Goal: Obtain resource: Download file/media

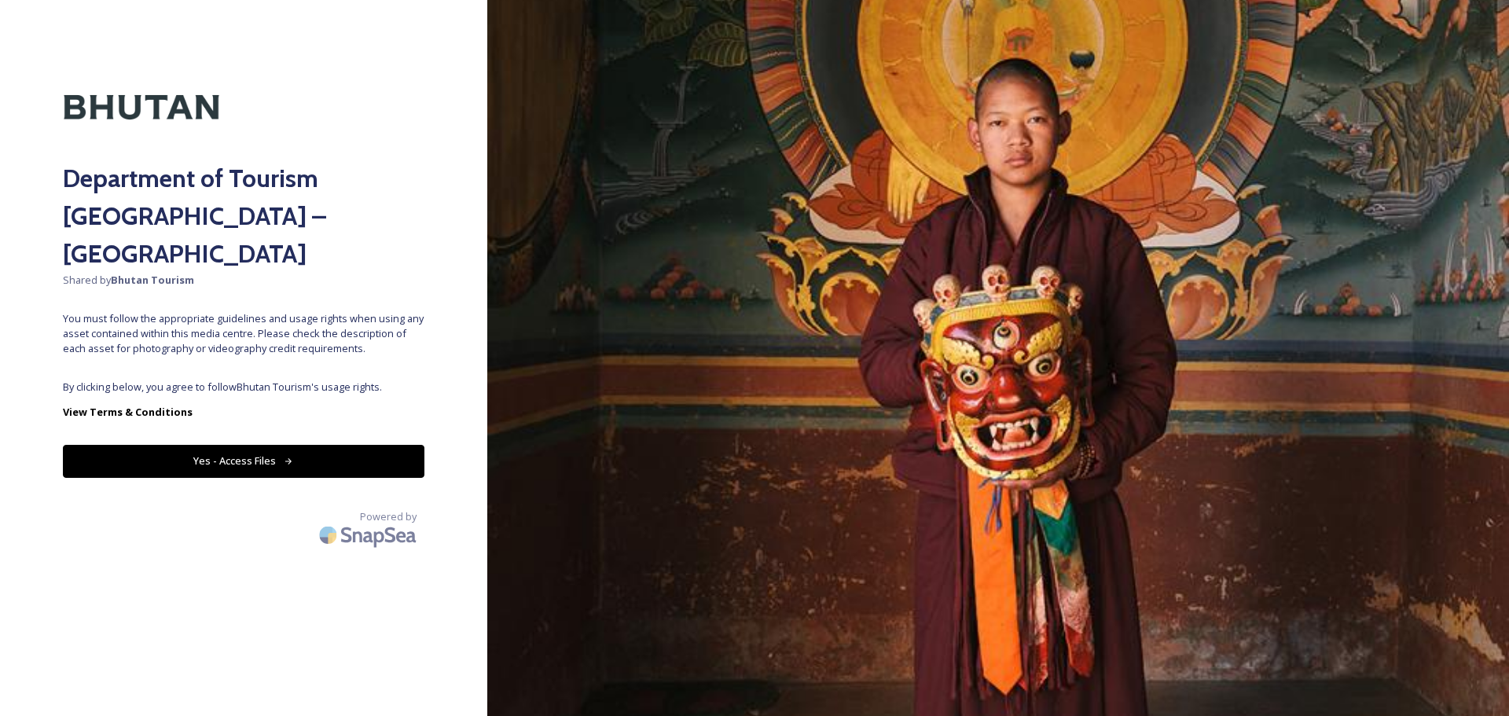
click at [292, 380] on span "By clicking below, you agree to follow Bhutan Tourism 's usage rights." at bounding box center [243, 387] width 361 height 15
click at [226, 445] on button "Yes - Access Files" at bounding box center [243, 461] width 361 height 32
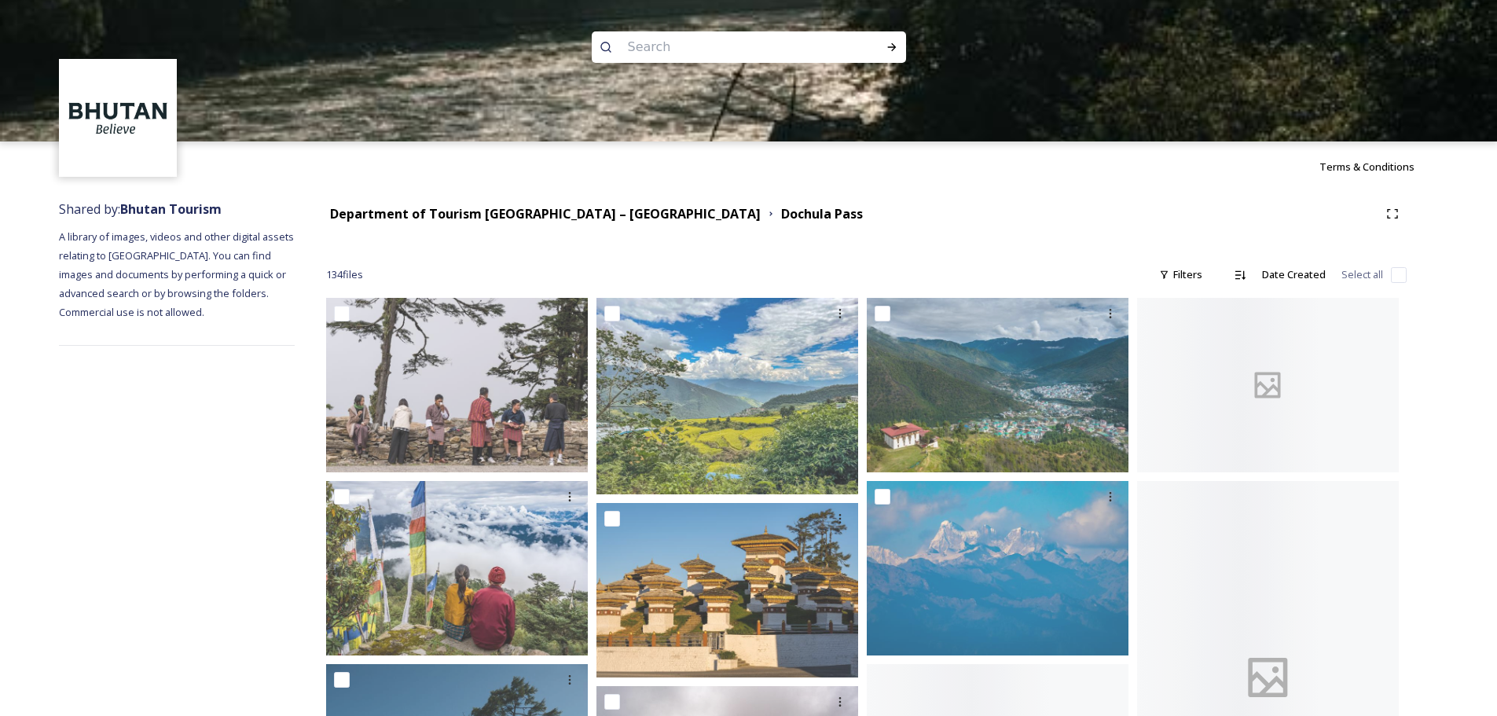
click at [496, 214] on div at bounding box center [748, 211] width 1497 height 141
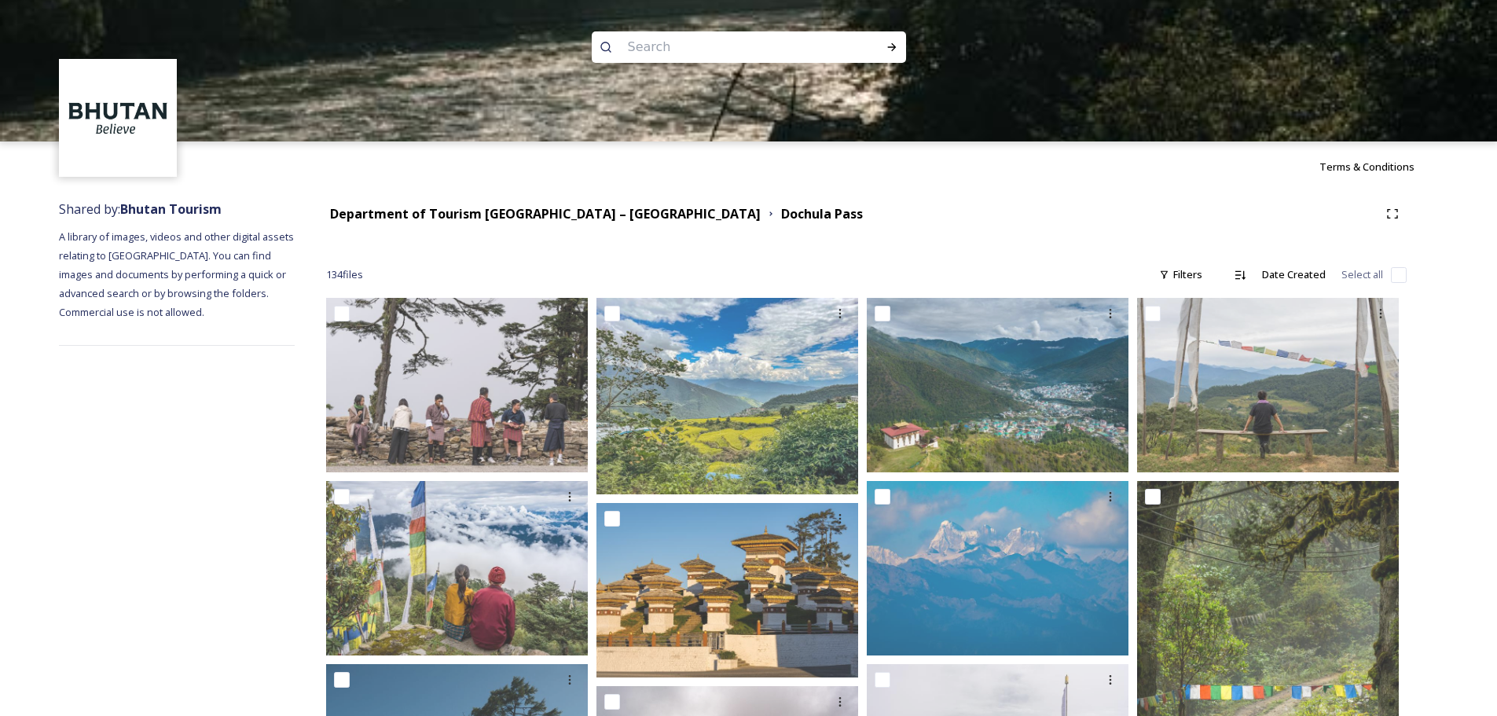
click at [504, 213] on div at bounding box center [748, 211] width 1497 height 141
click at [557, 215] on div at bounding box center [748, 211] width 1497 height 141
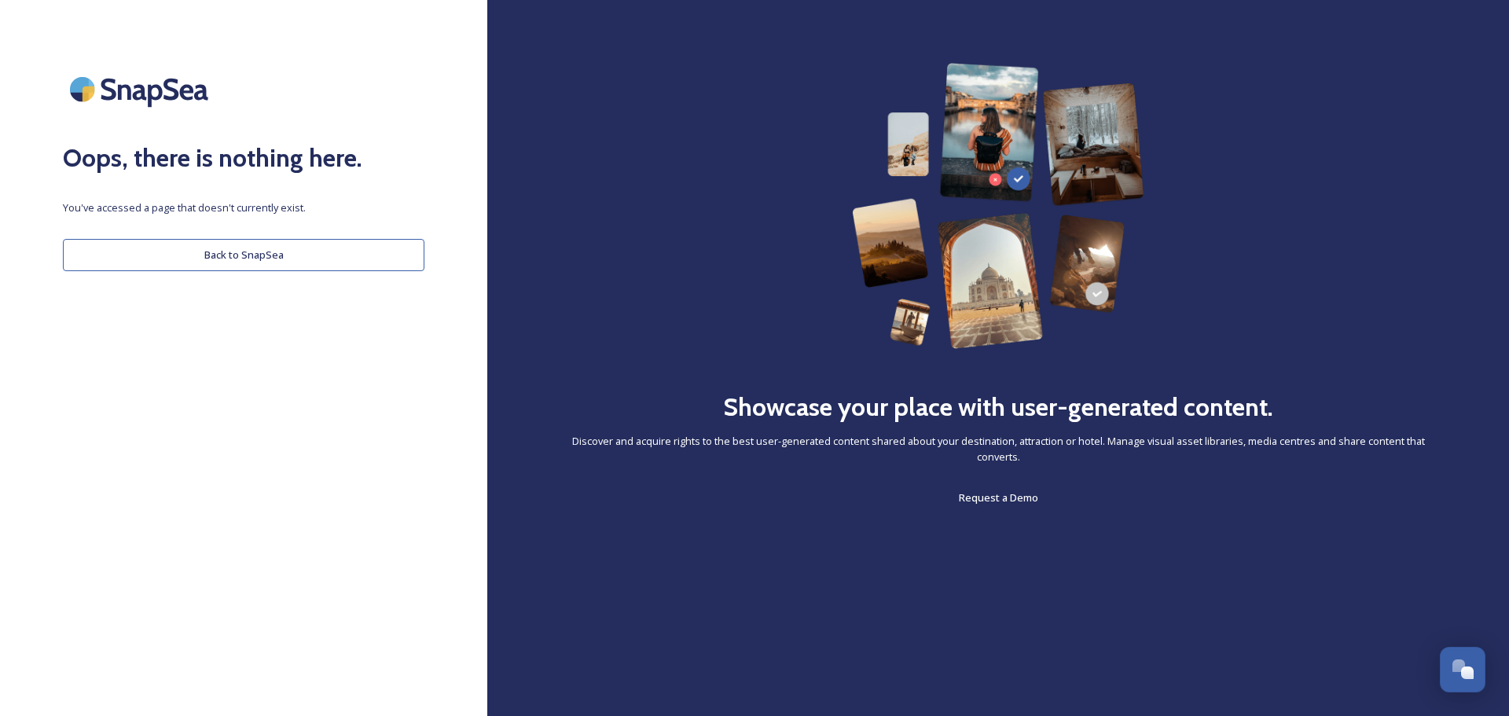
click at [248, 264] on button "Back to SnapSea" at bounding box center [243, 255] width 361 height 32
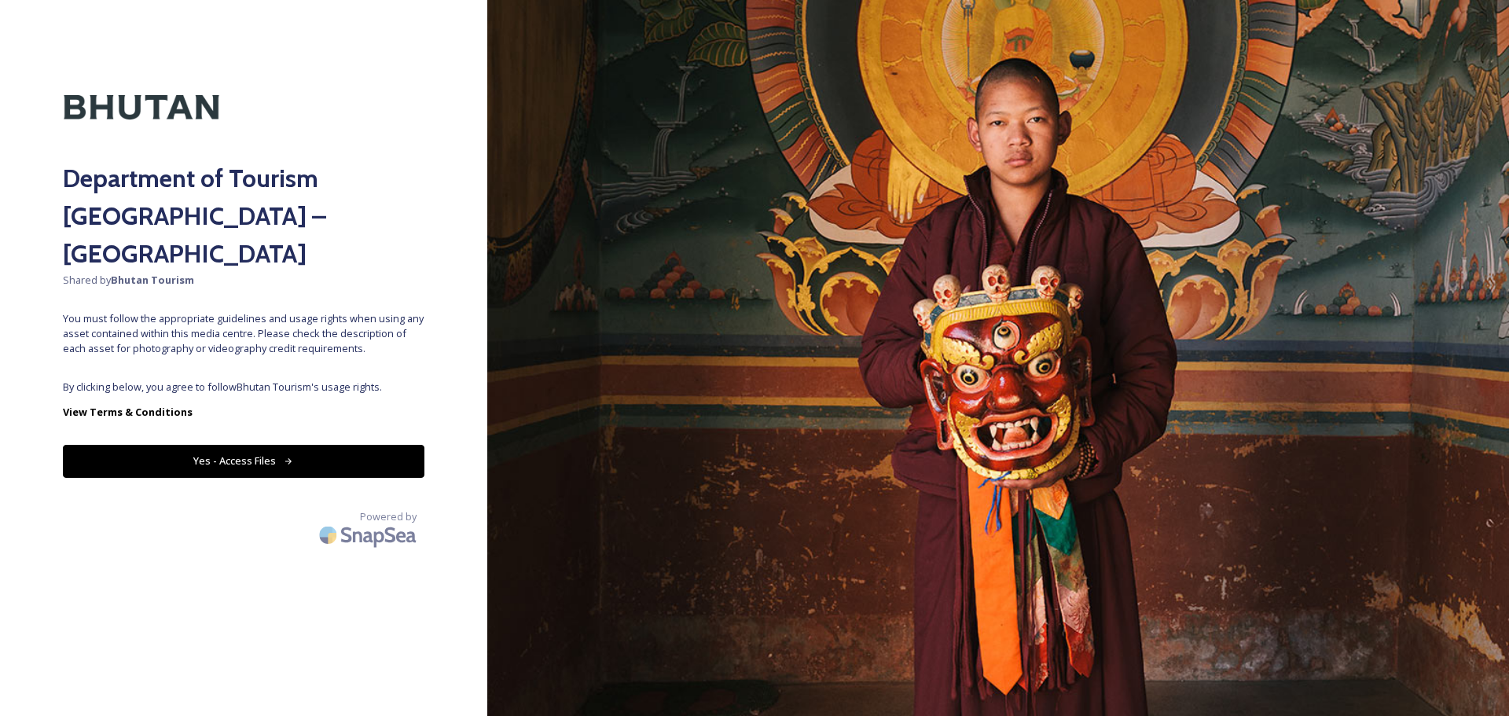
click at [237, 445] on button "Yes - Access Files" at bounding box center [243, 461] width 361 height 32
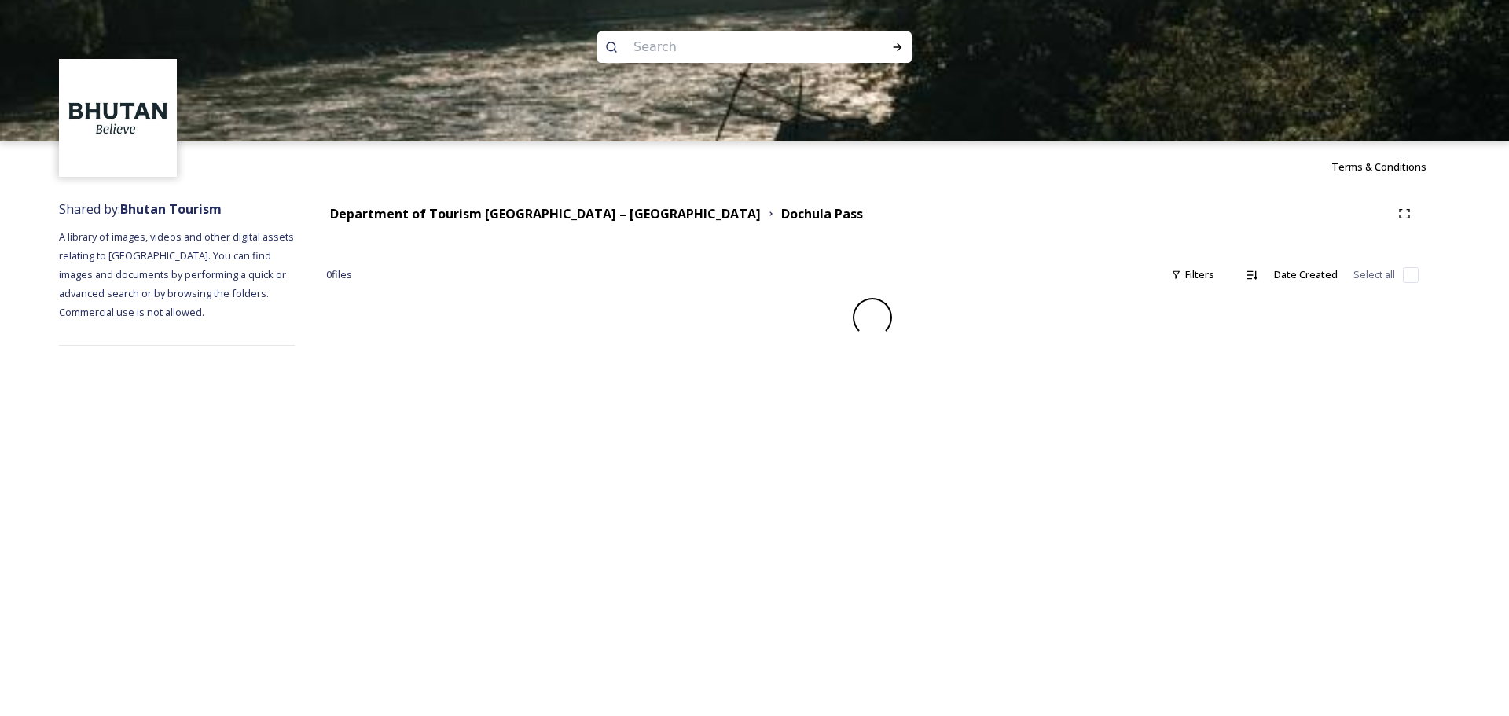
click at [684, 64] on img at bounding box center [754, 70] width 1509 height 141
click at [672, 54] on input at bounding box center [733, 47] width 215 height 35
type input "punakha"
click at [899, 45] on icon at bounding box center [898, 47] width 9 height 8
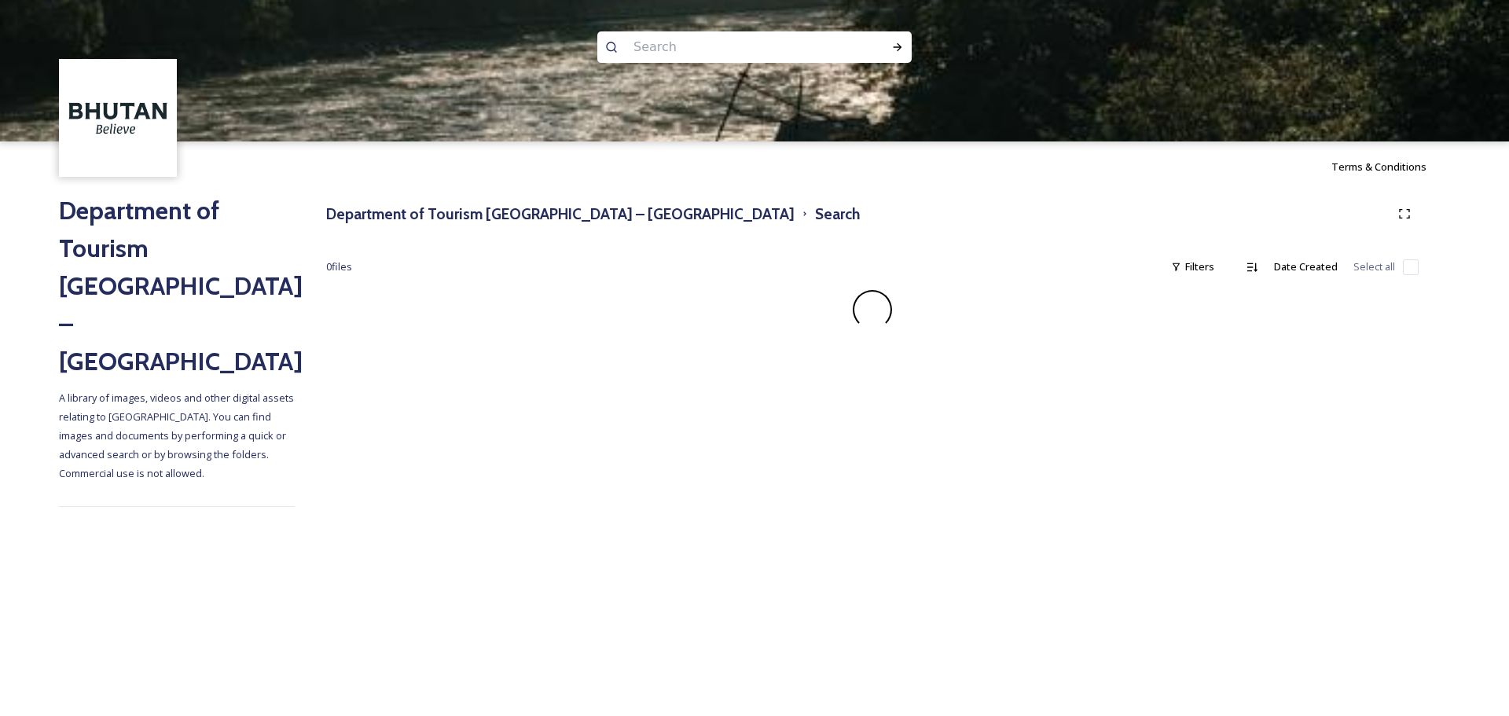
click at [160, 254] on div at bounding box center [754, 211] width 1509 height 141
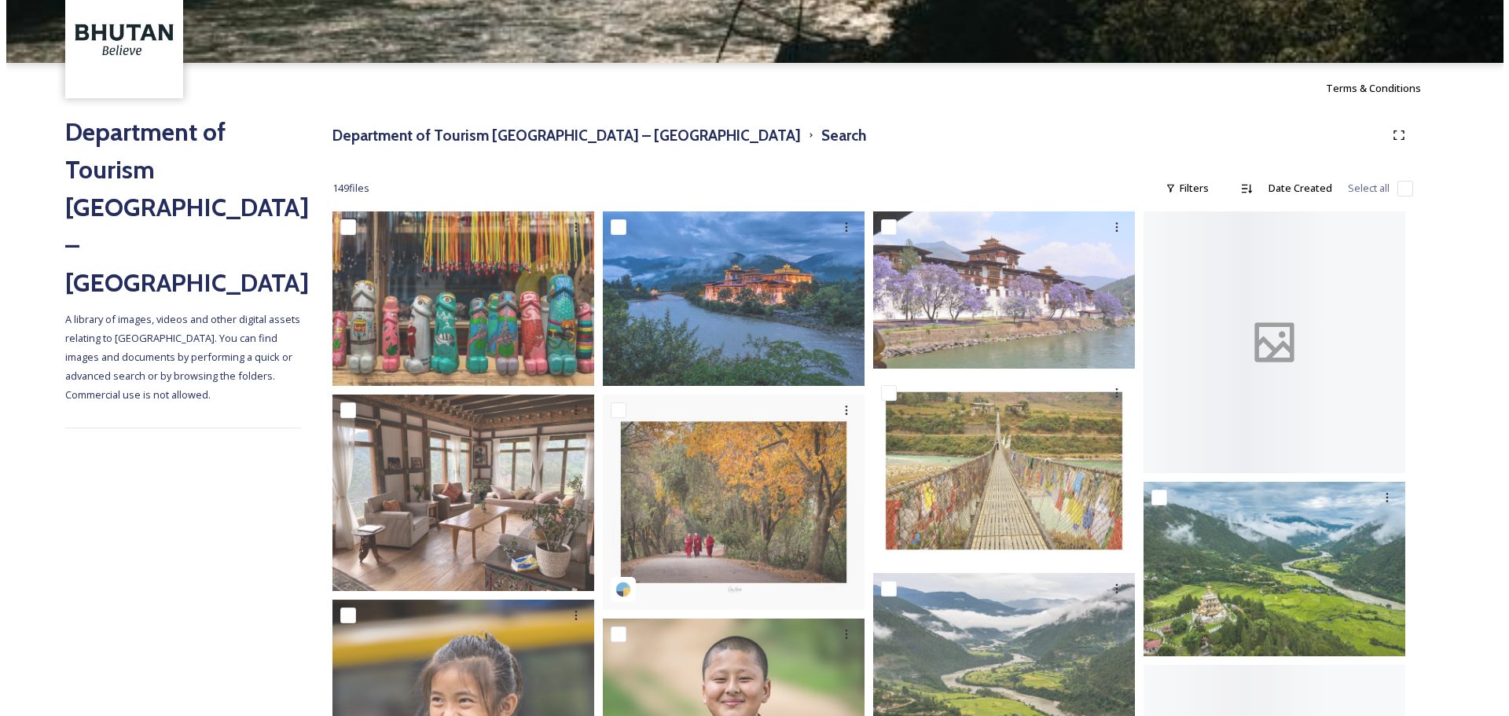
scroll to position [157, 0]
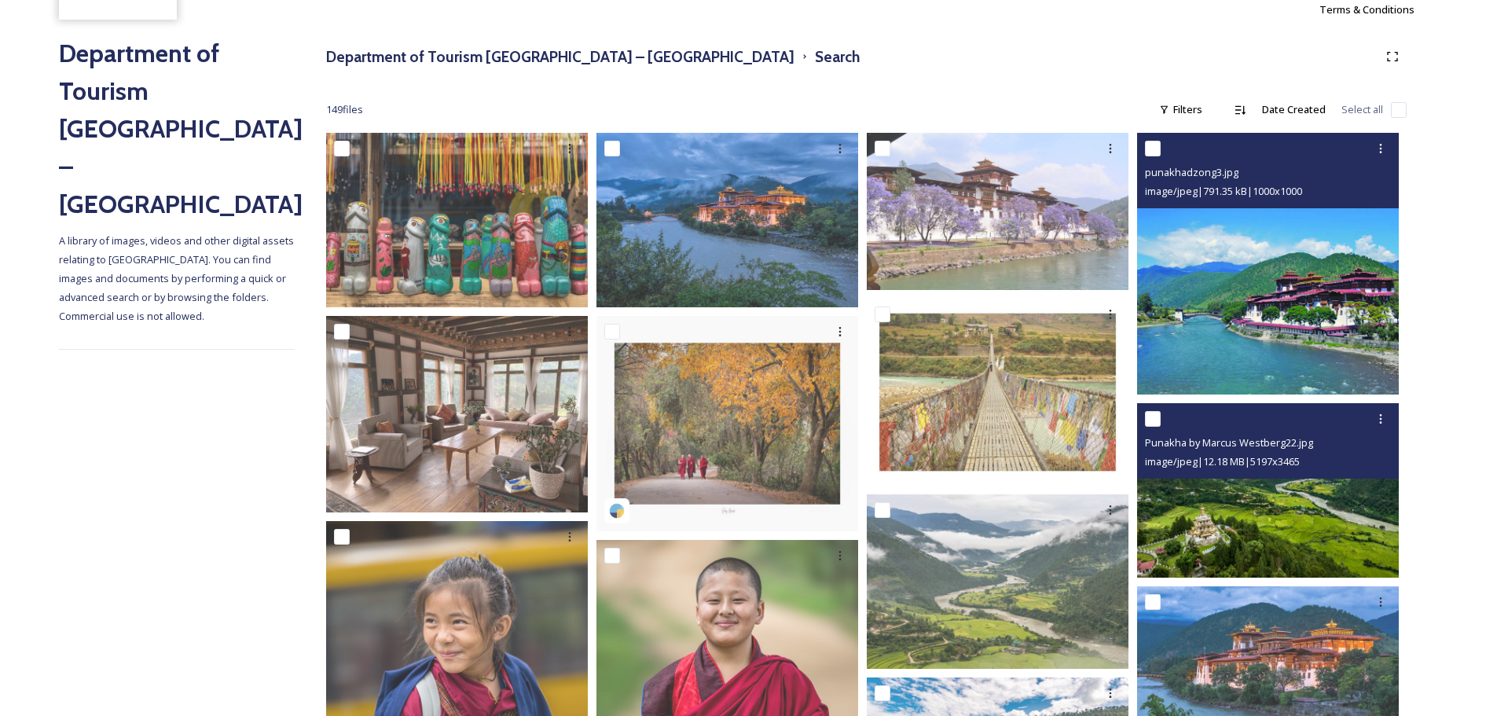
click at [1305, 536] on img at bounding box center [1268, 490] width 262 height 174
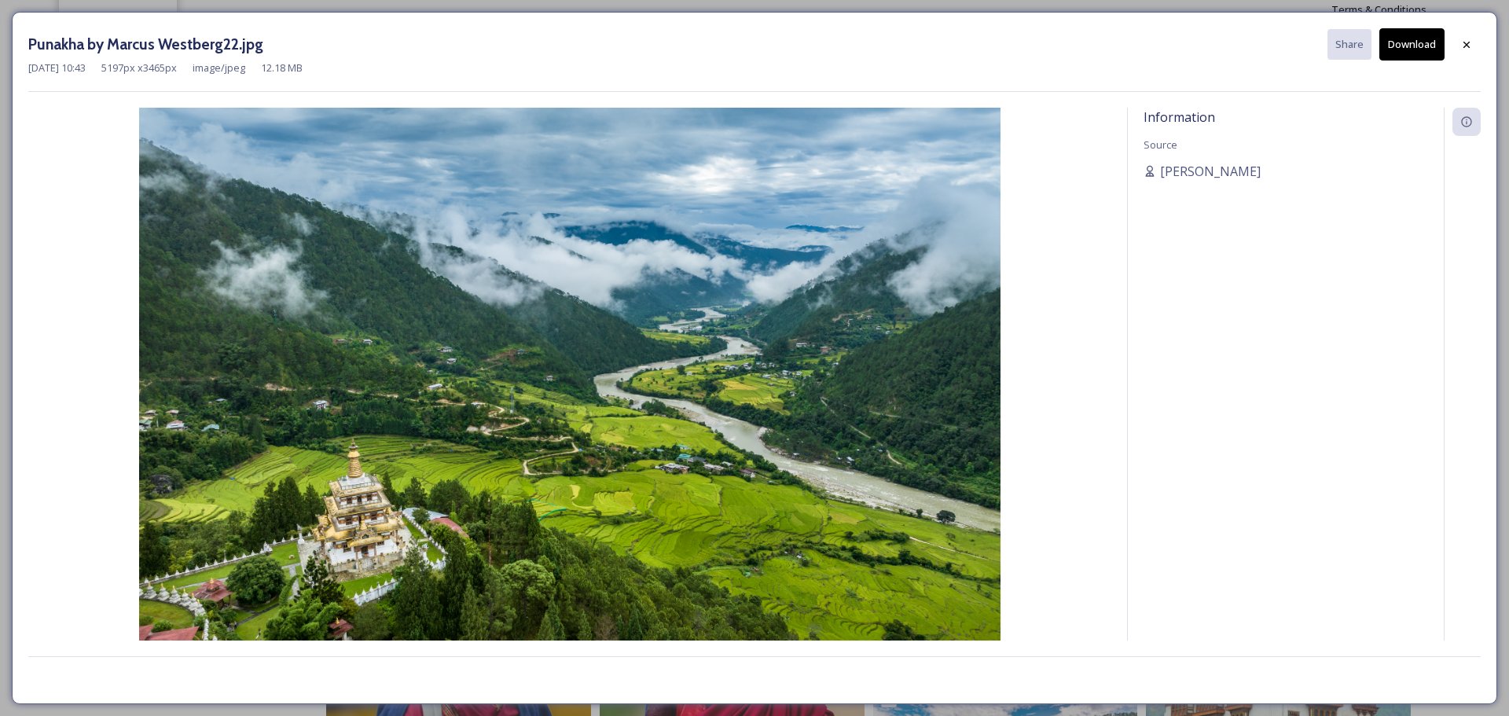
scroll to position [16, 0]
